Goal: Book appointment/travel/reservation

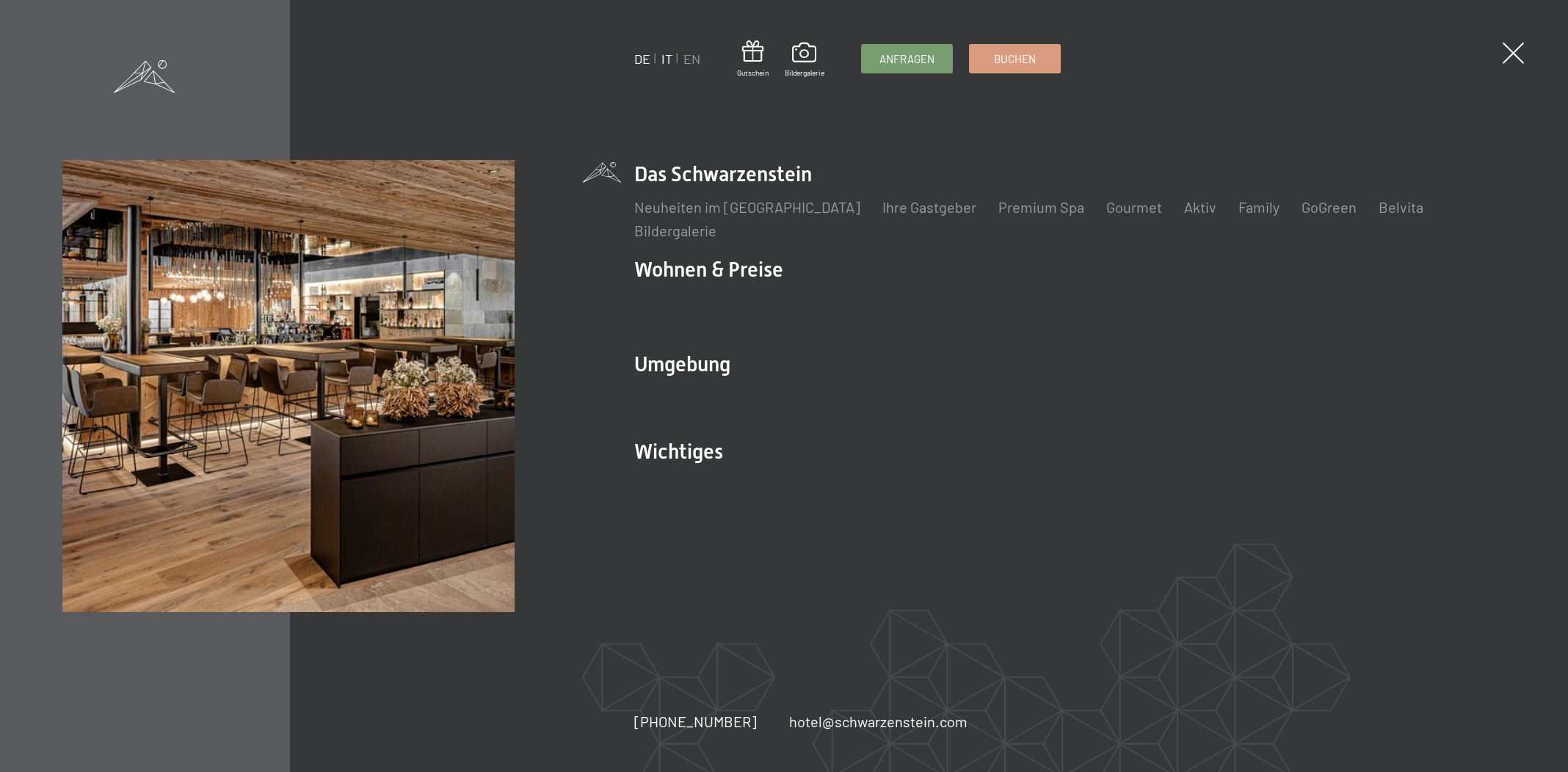
click at [664, 58] on link "IT" at bounding box center [667, 59] width 11 height 16
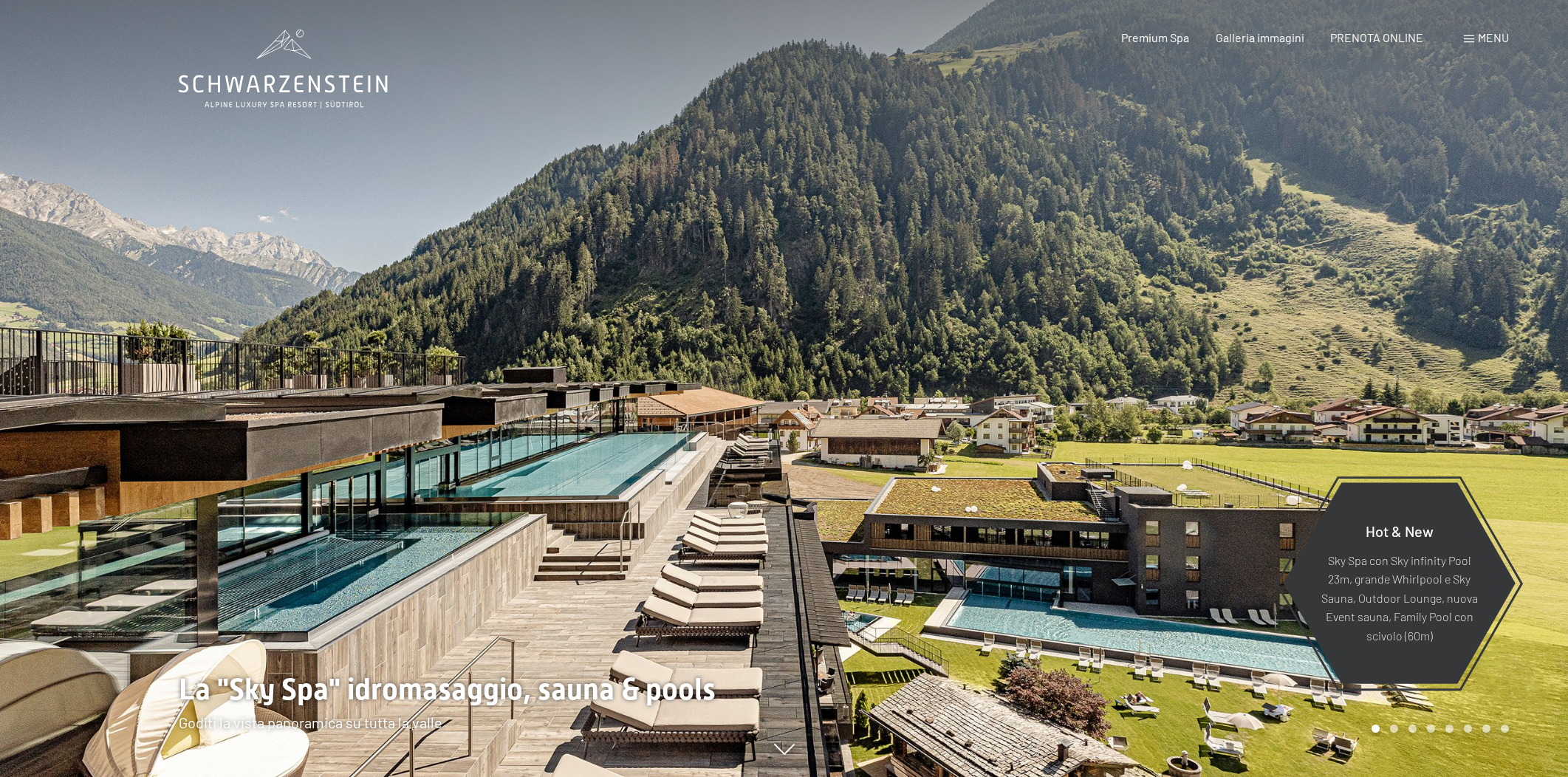
click at [1471, 38] on span at bounding box center [1469, 39] width 10 height 7
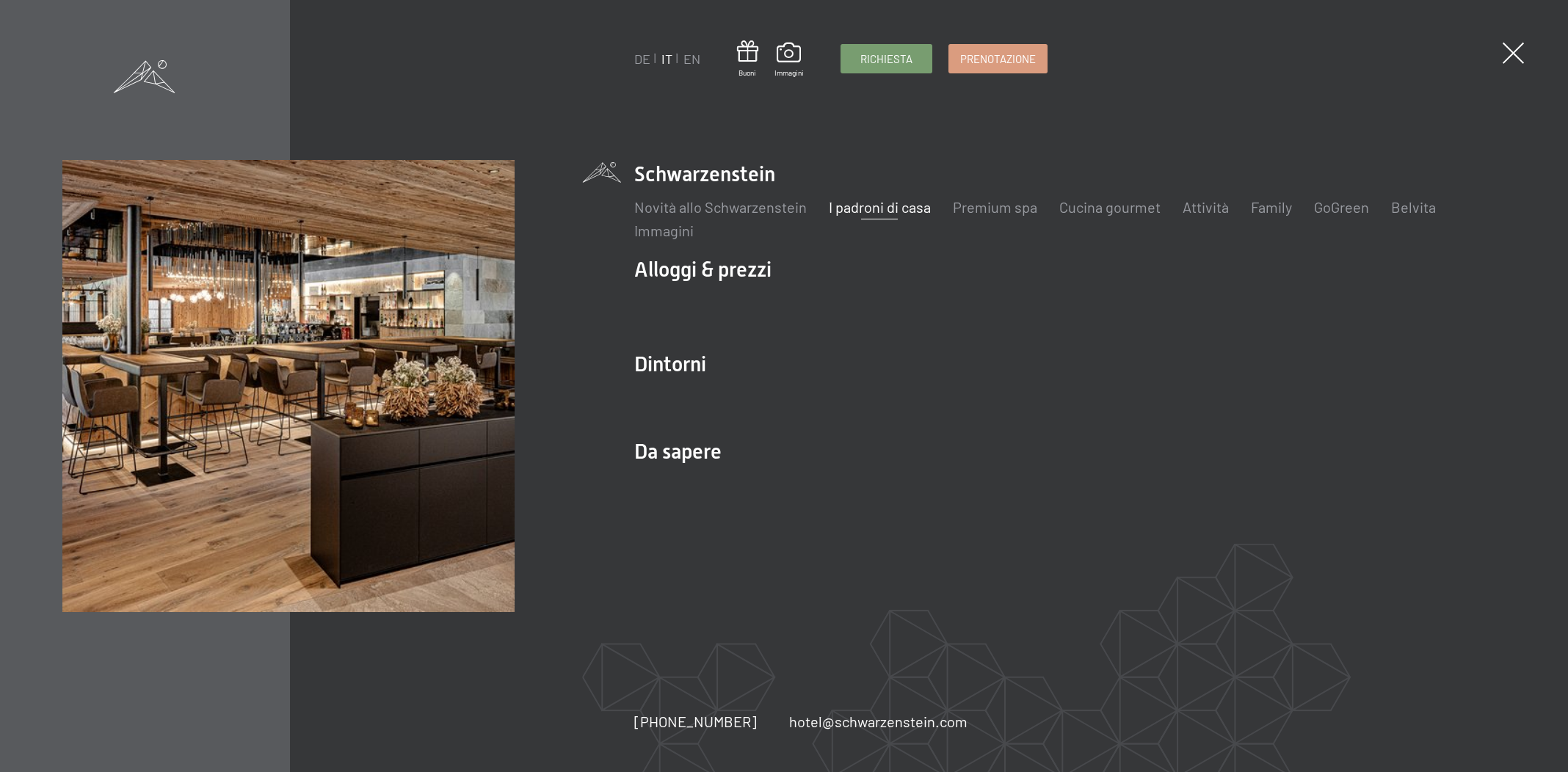
click at [873, 212] on link "I padroni di casa" at bounding box center [879, 207] width 102 height 18
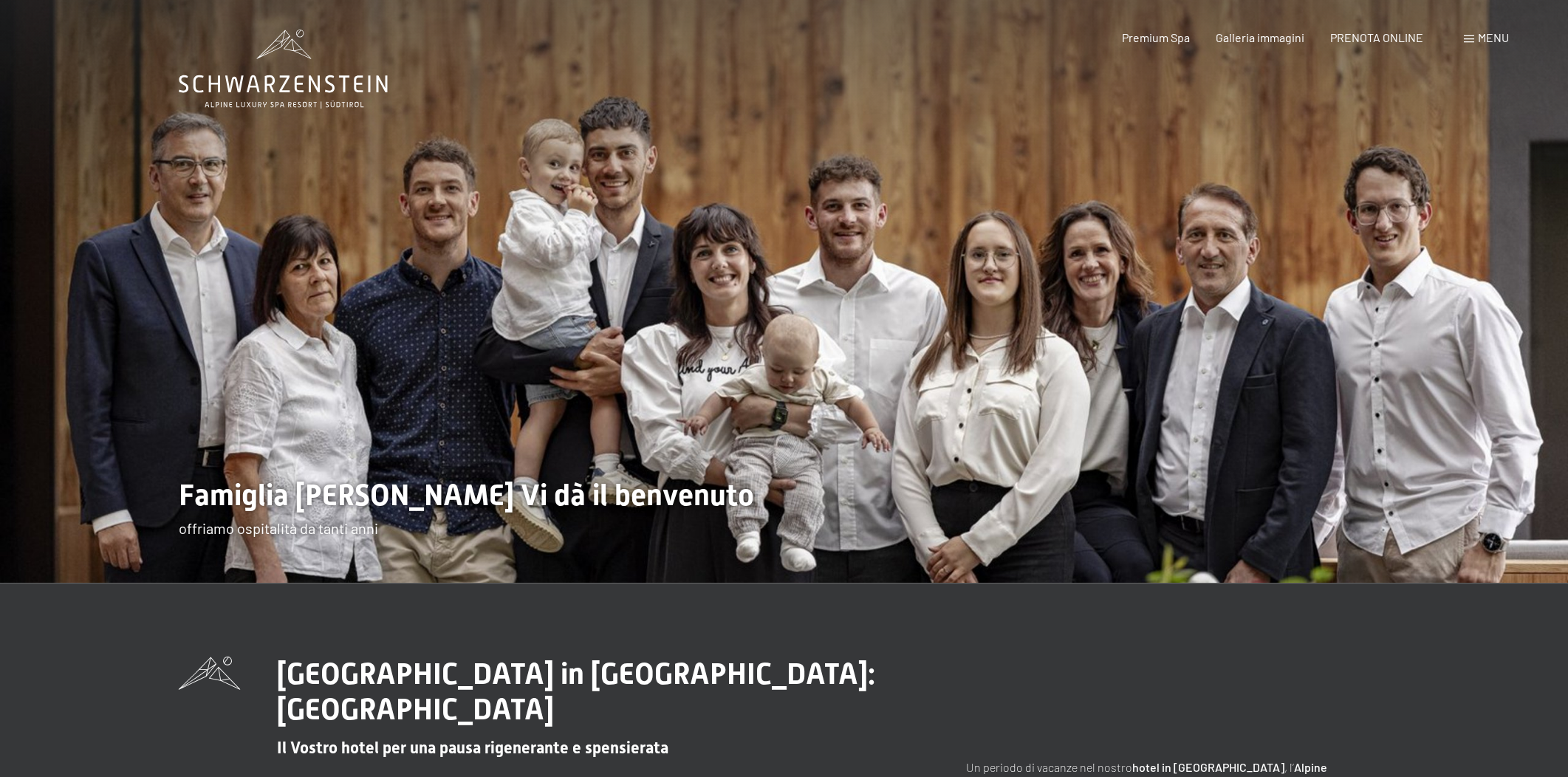
click at [1478, 36] on span "Menu" at bounding box center [1493, 37] width 31 height 14
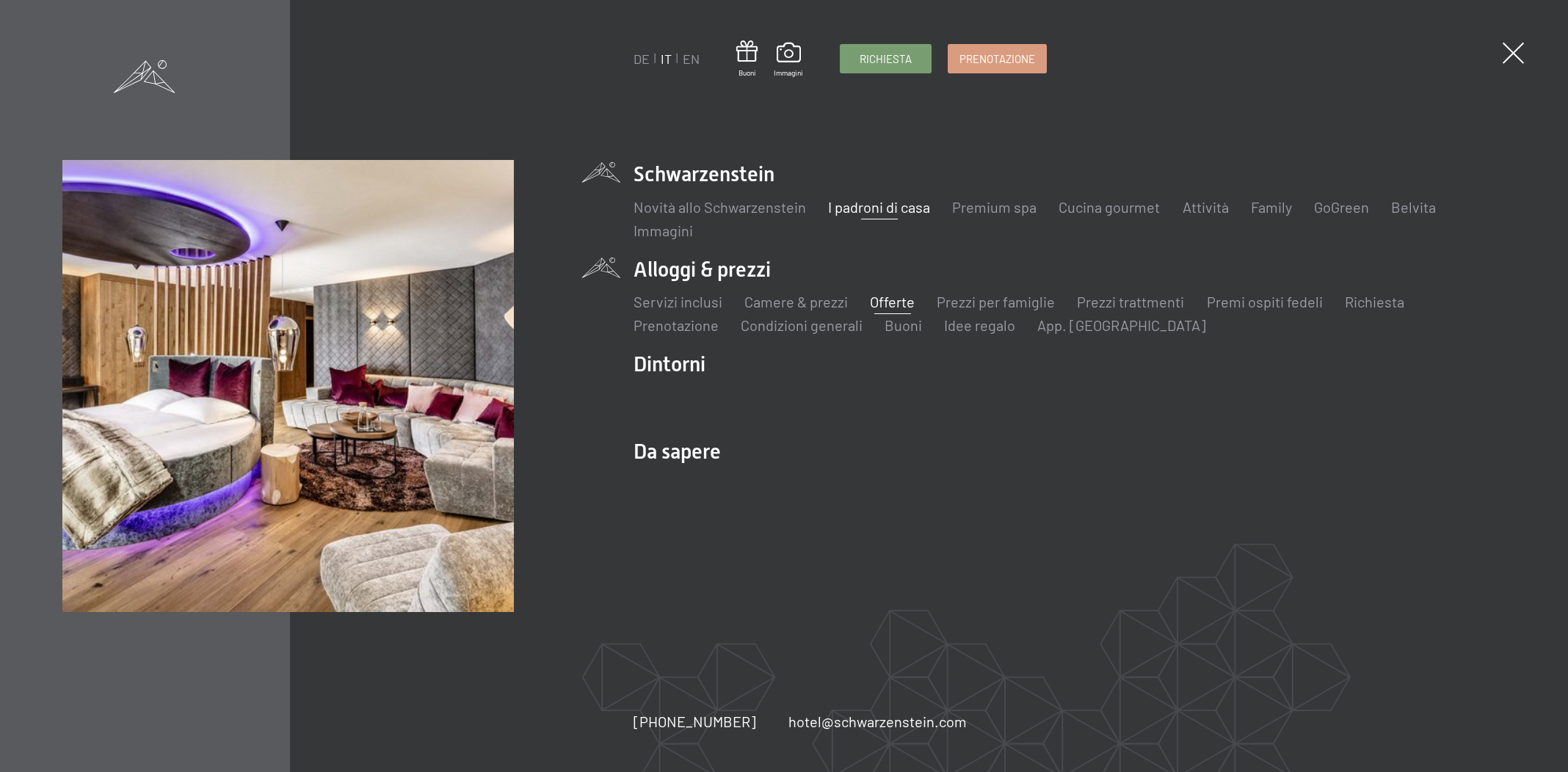
click at [892, 301] on link "Offerte" at bounding box center [893, 302] width 45 height 18
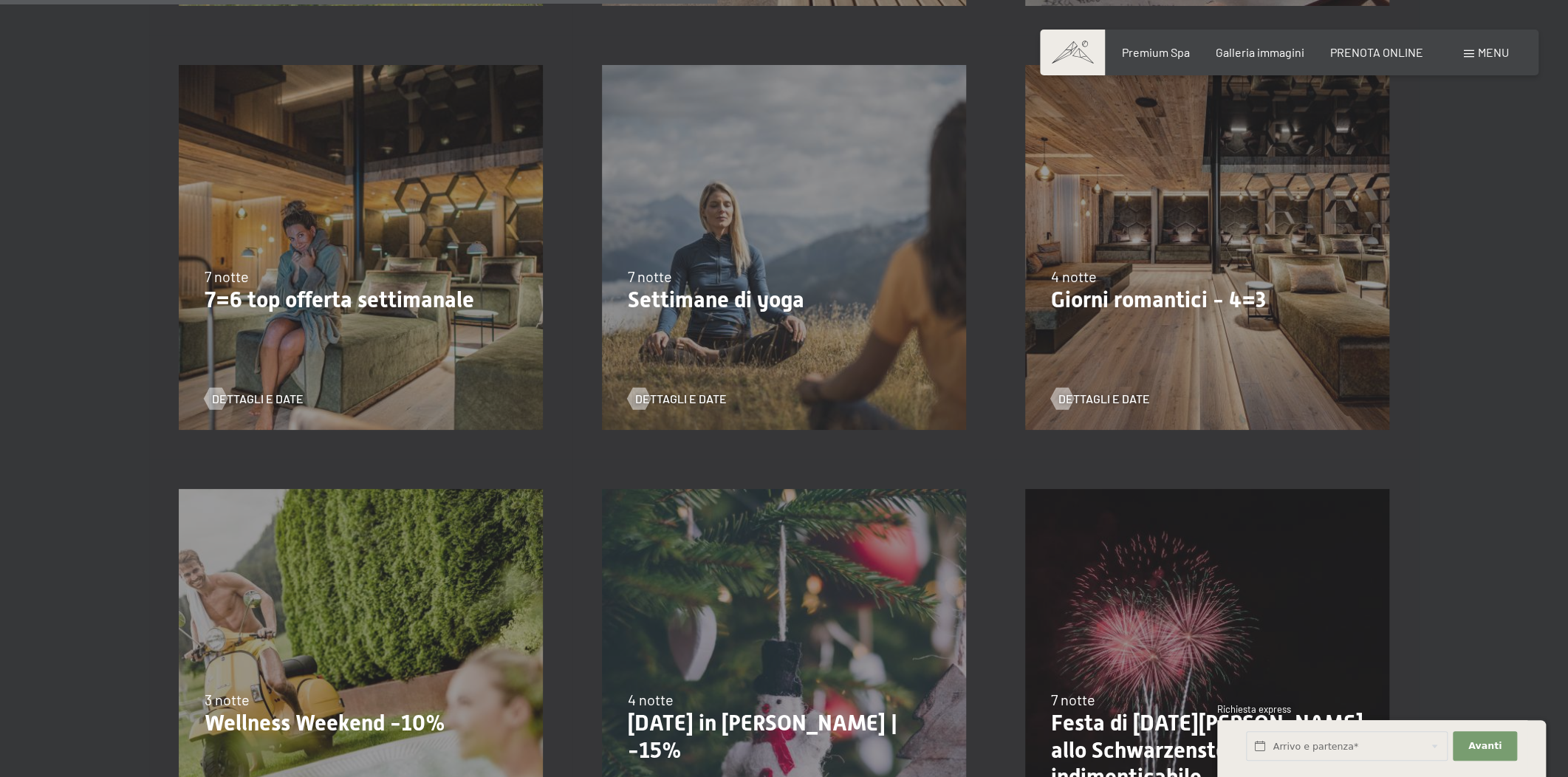
scroll to position [1455, 0]
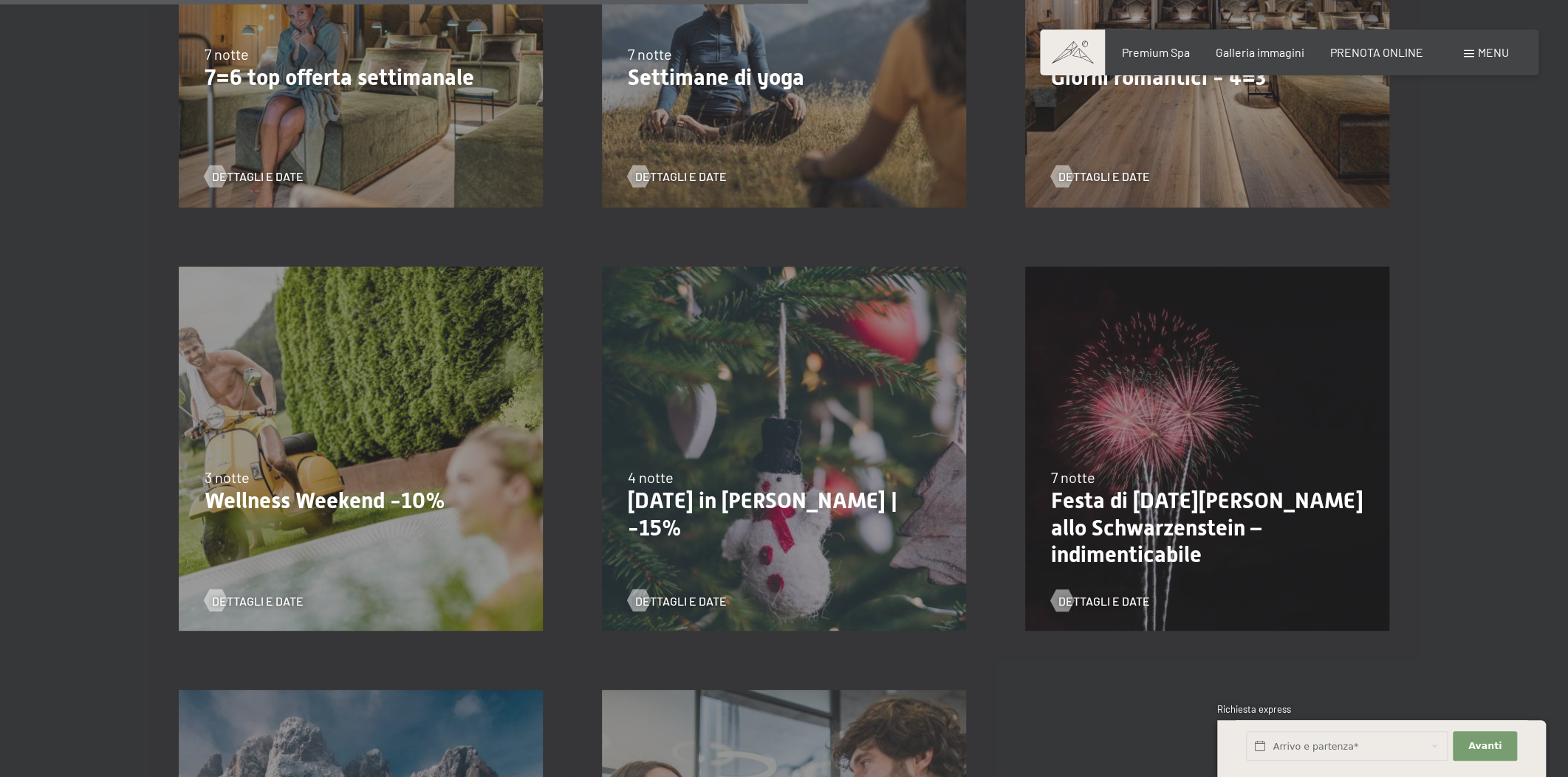
click at [1134, 511] on p "Festa di San Silvestro allo Schwarzenstein – indimenticabile" at bounding box center [1207, 527] width 312 height 80
click at [1083, 606] on span "Dettagli e Date" at bounding box center [1118, 601] width 91 height 16
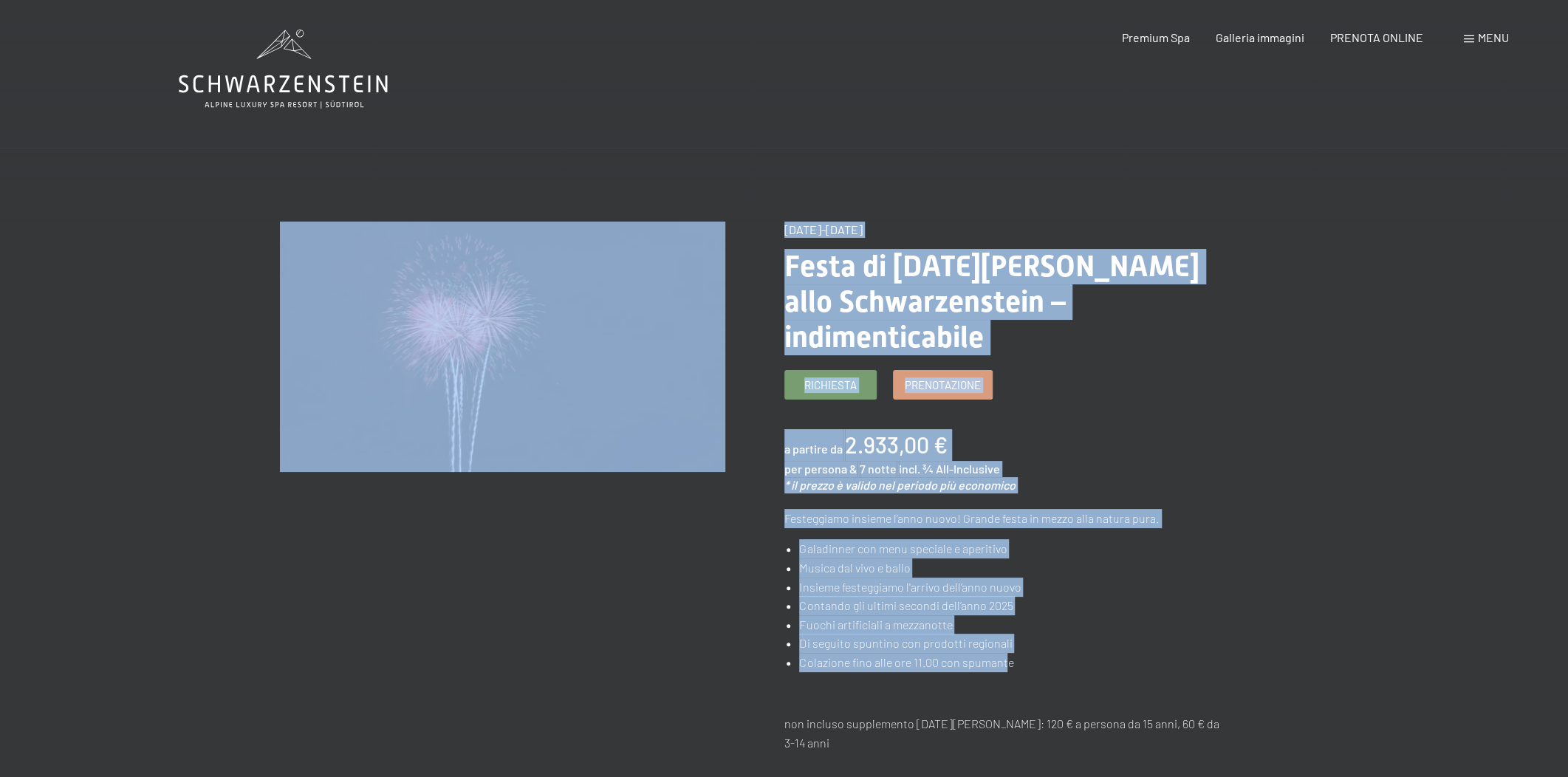
drag, startPoint x: 782, startPoint y: 480, endPoint x: 1005, endPoint y: 619, distance: 262.8
click at [1000, 559] on li "Musica dal vivo e ballo" at bounding box center [1014, 569] width 430 height 19
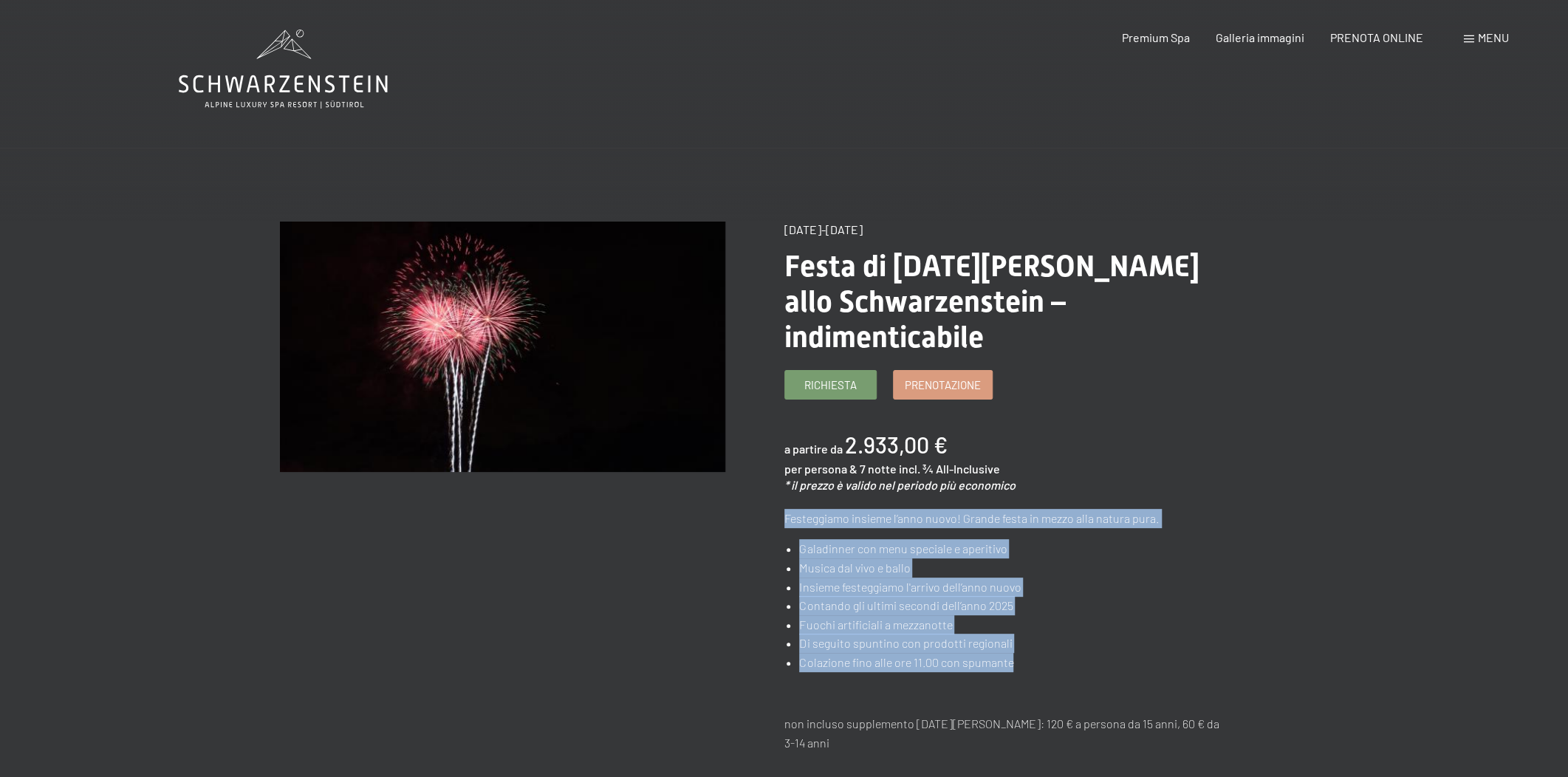
drag, startPoint x: 784, startPoint y: 479, endPoint x: 1013, endPoint y: 622, distance: 270.0
click at [1013, 622] on div "Festeggiamo insieme l’anno nuovo! Grande festa in mezzo alla natura pura. Galad…" at bounding box center [1007, 645] width 446 height 274
copy div "Festeggiamo insieme l’anno nuovo! Grande festa in mezzo alla natura pura. Galad…"
